Goal: Information Seeking & Learning: Learn about a topic

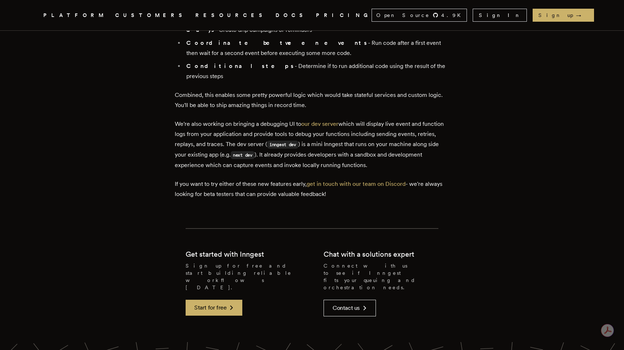
scroll to position [1347, 0]
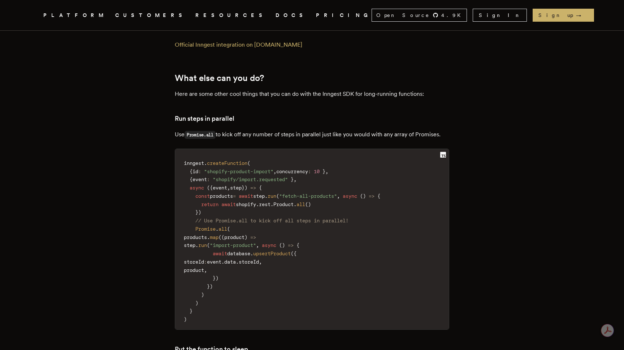
scroll to position [2295, 0]
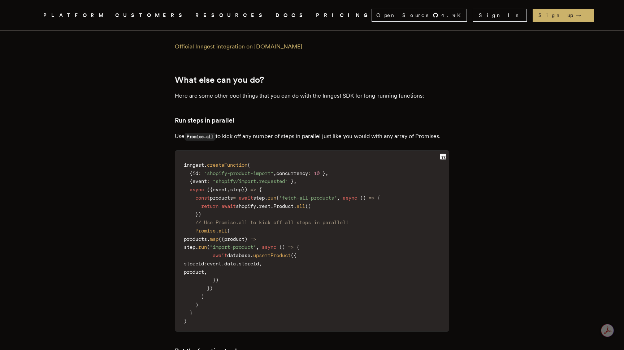
click at [384, 91] on p "Here are some other cool things that you can do with the Inngest SDK for long-r…" at bounding box center [312, 96] width 274 height 10
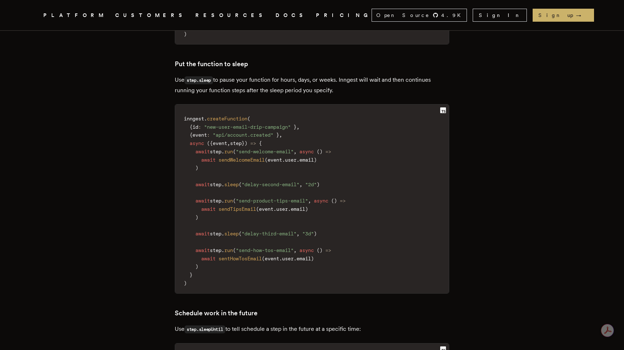
scroll to position [2583, 0]
click at [398, 108] on code "inngest . createFunction ( { id : "new-user-email-drip-campaign" } , { event : …" at bounding box center [312, 200] width 274 height 184
click at [328, 109] on code "inngest . createFunction ( { id : "new-user-email-drip-campaign" } , { event : …" at bounding box center [312, 200] width 274 height 184
